Goal: Task Accomplishment & Management: Complete application form

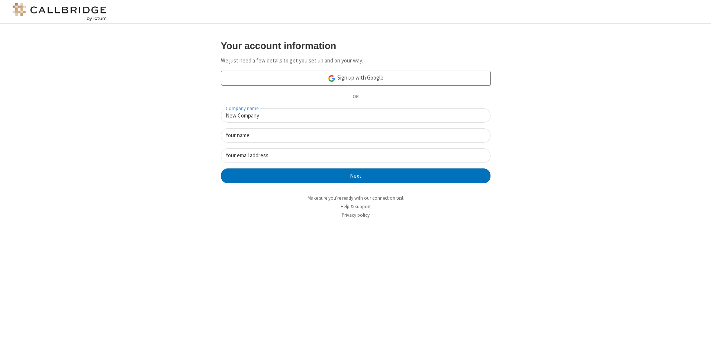
type input "New Company"
type input "New User"
type input "newUser@newUser.freesmackdown.b"
click button "Next" at bounding box center [356, 175] width 270 height 15
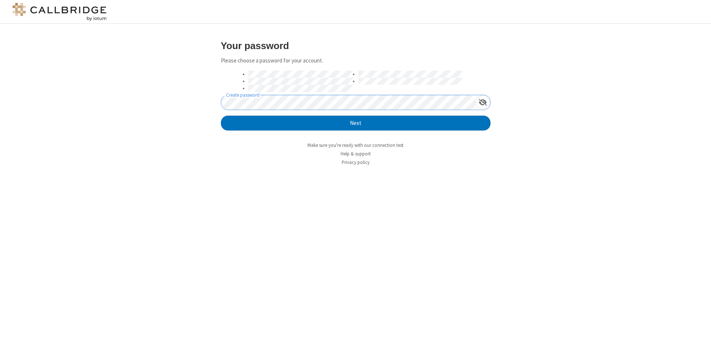
click at [221, 116] on button "Next" at bounding box center [356, 123] width 270 height 15
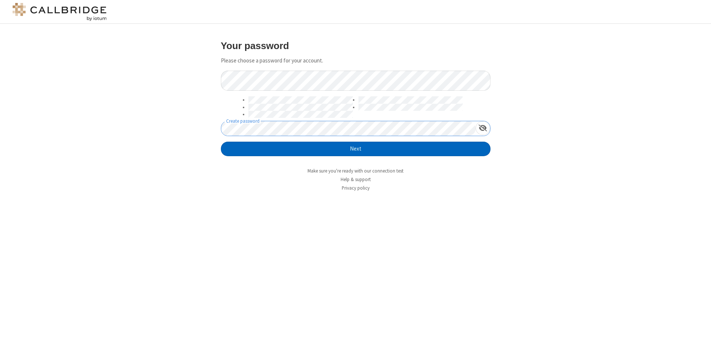
click at [356, 149] on button "Next" at bounding box center [356, 149] width 270 height 15
